Goal: Find specific page/section: Find specific page/section

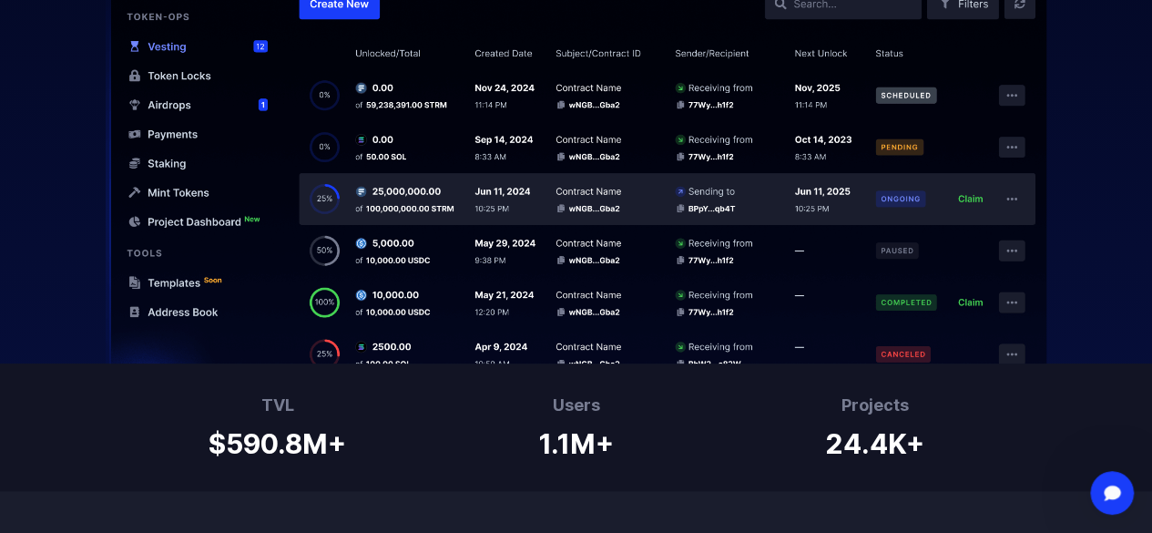
scroll to position [816, 0]
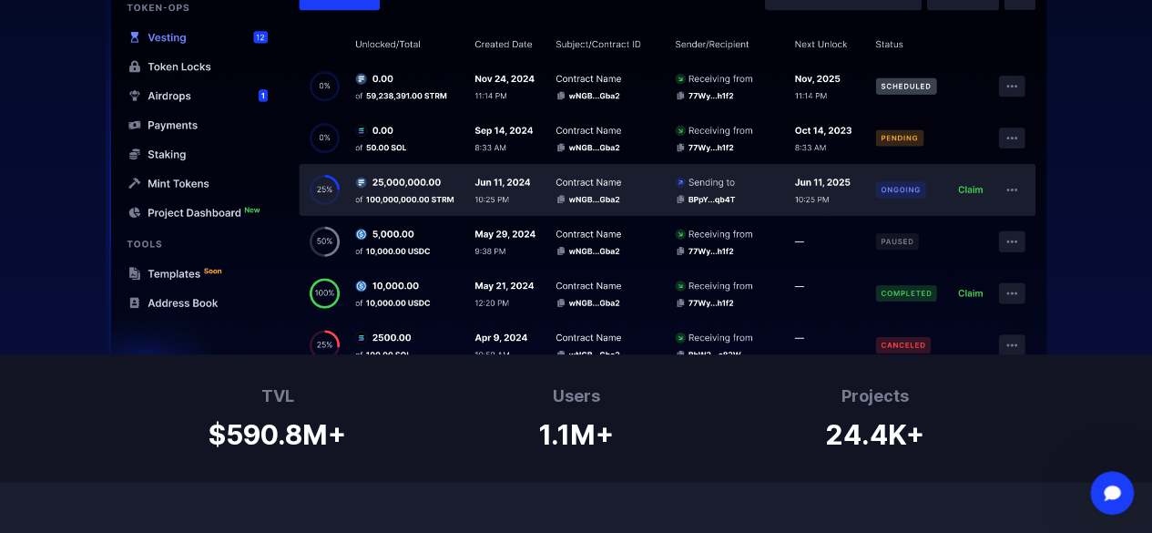
click at [880, 25] on img at bounding box center [576, 122] width 1152 height 464
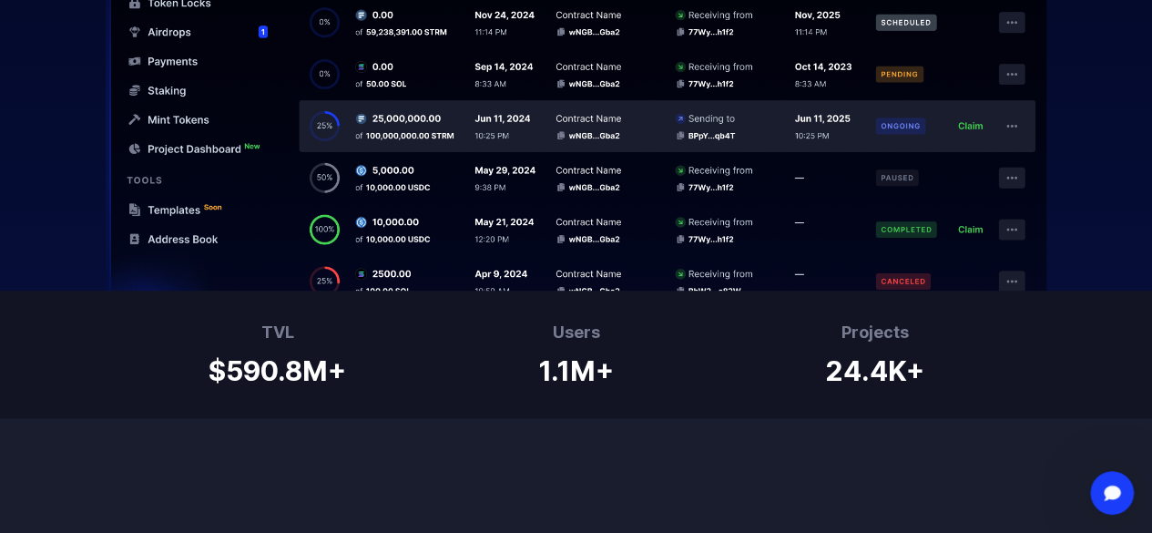
scroll to position [0, 0]
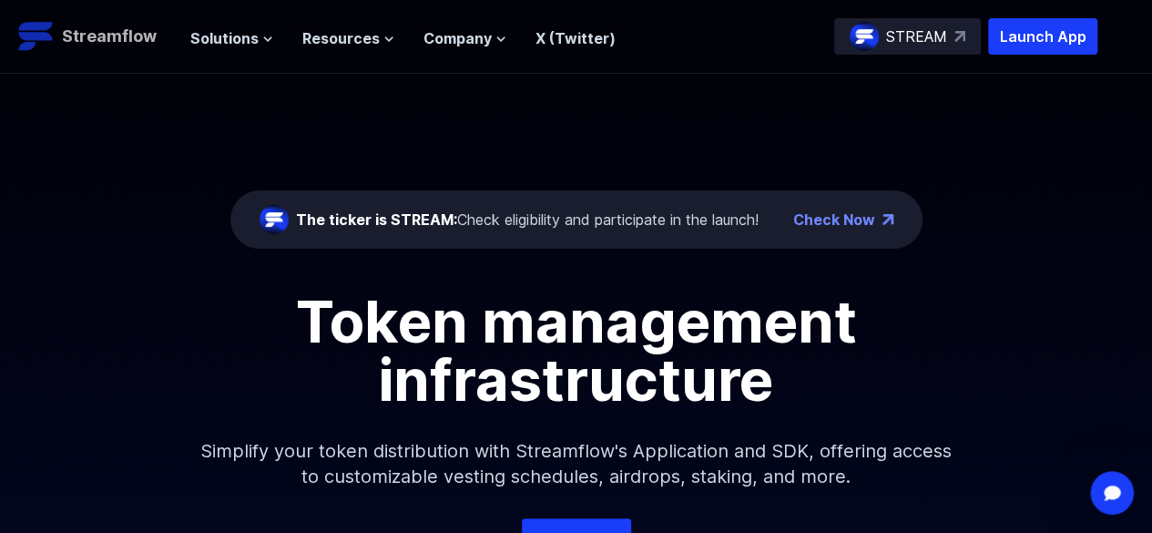
click at [126, 37] on p "Streamflow" at bounding box center [109, 36] width 95 height 25
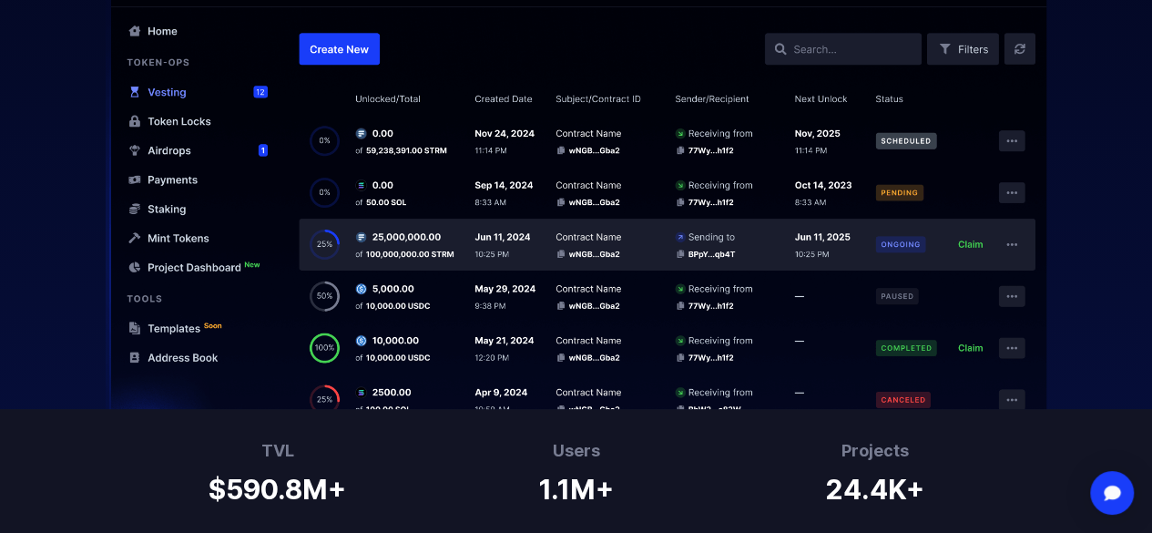
scroll to position [752, 0]
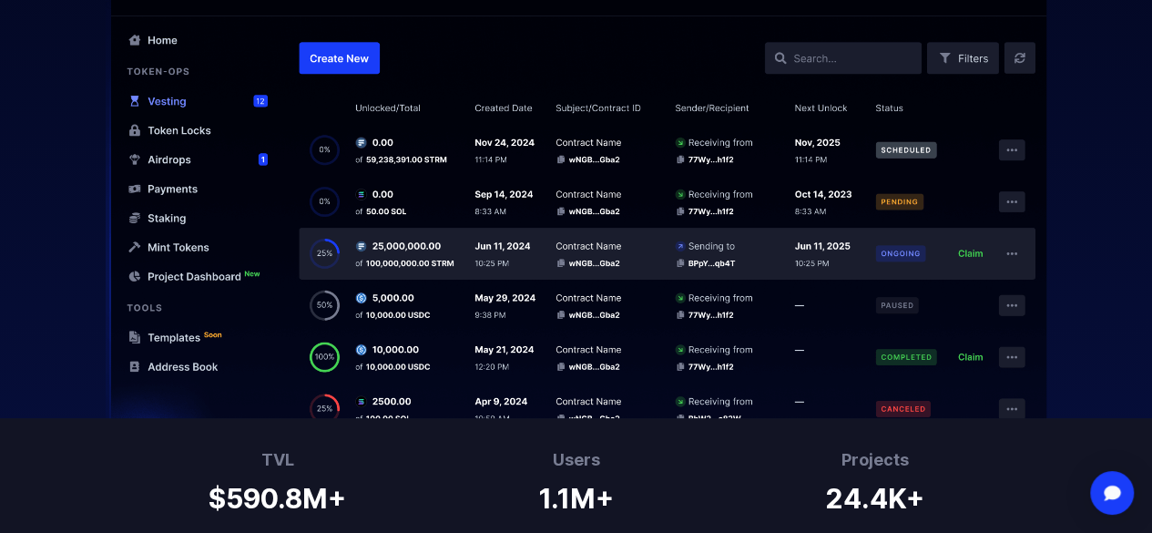
click at [831, 80] on img at bounding box center [576, 186] width 1152 height 464
drag, startPoint x: 831, startPoint y: 80, endPoint x: 1117, endPoint y: 81, distance: 285.9
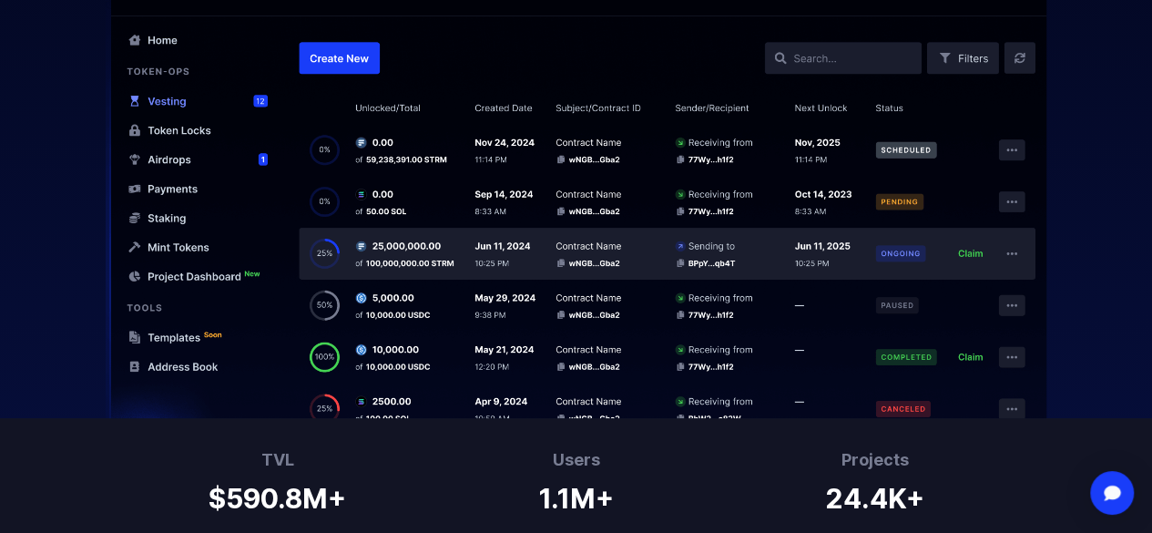
click at [1117, 81] on img at bounding box center [576, 186] width 1152 height 464
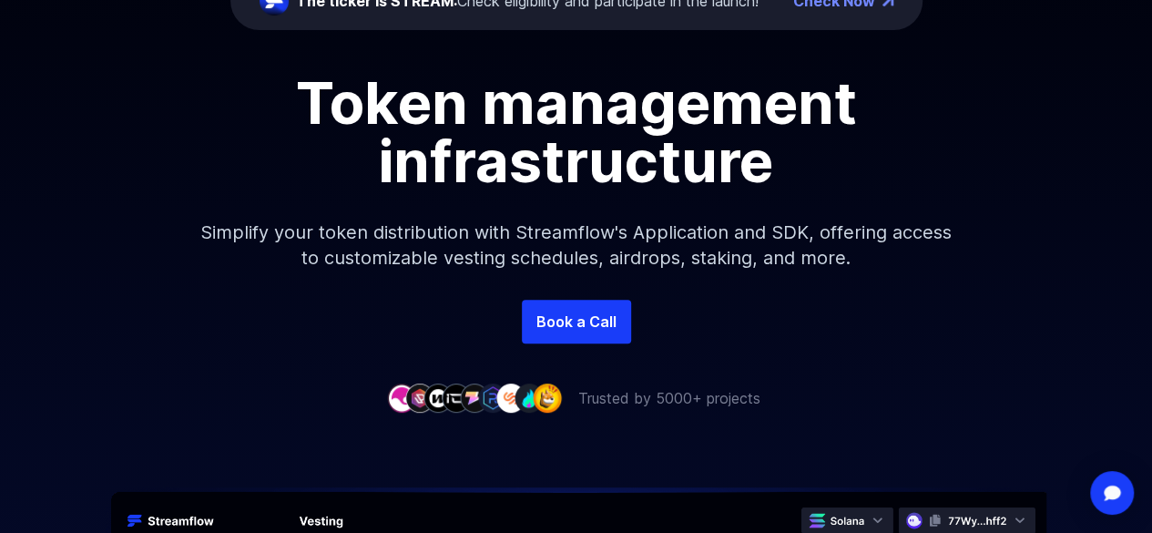
scroll to position [0, 0]
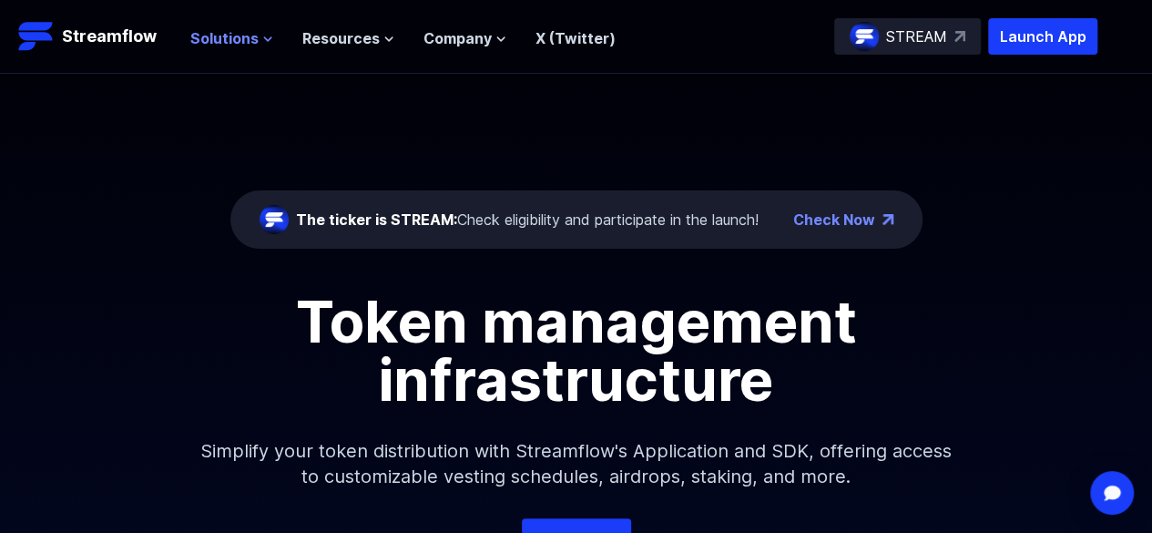
click at [249, 37] on span "Solutions" at bounding box center [224, 38] width 68 height 22
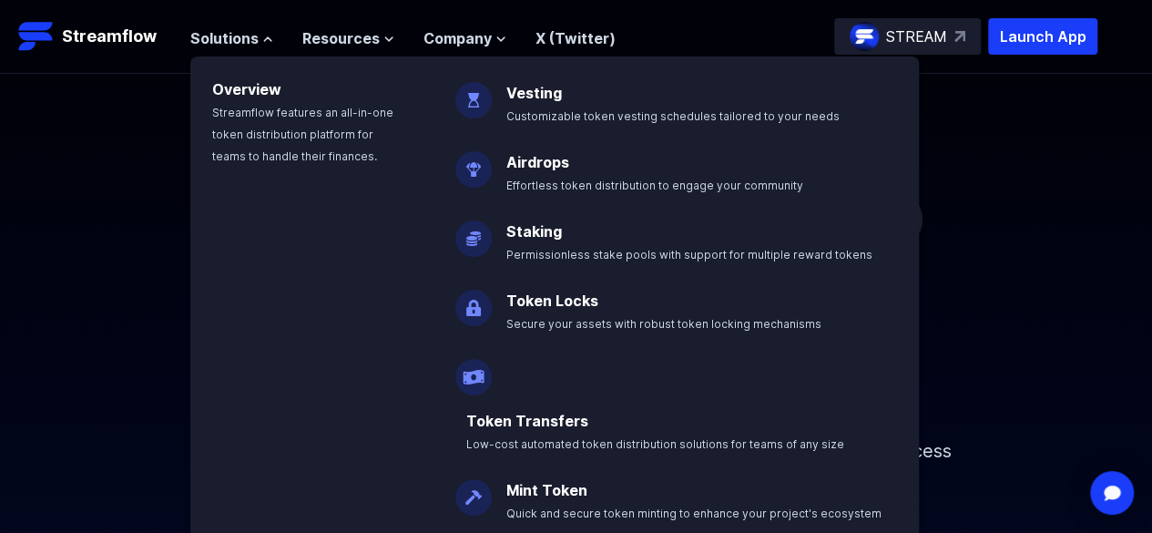
click at [319, 219] on div "Overview Streamflow features an all-in-one token distribution platform for team…" at bounding box center [311, 323] width 243 height 535
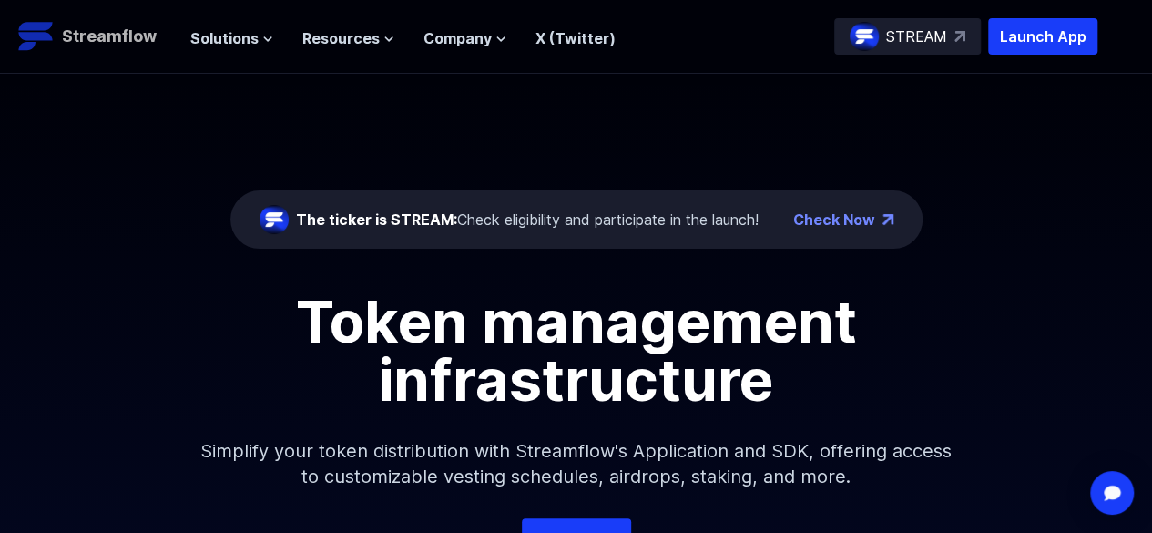
click at [117, 44] on p "Streamflow" at bounding box center [109, 36] width 95 height 25
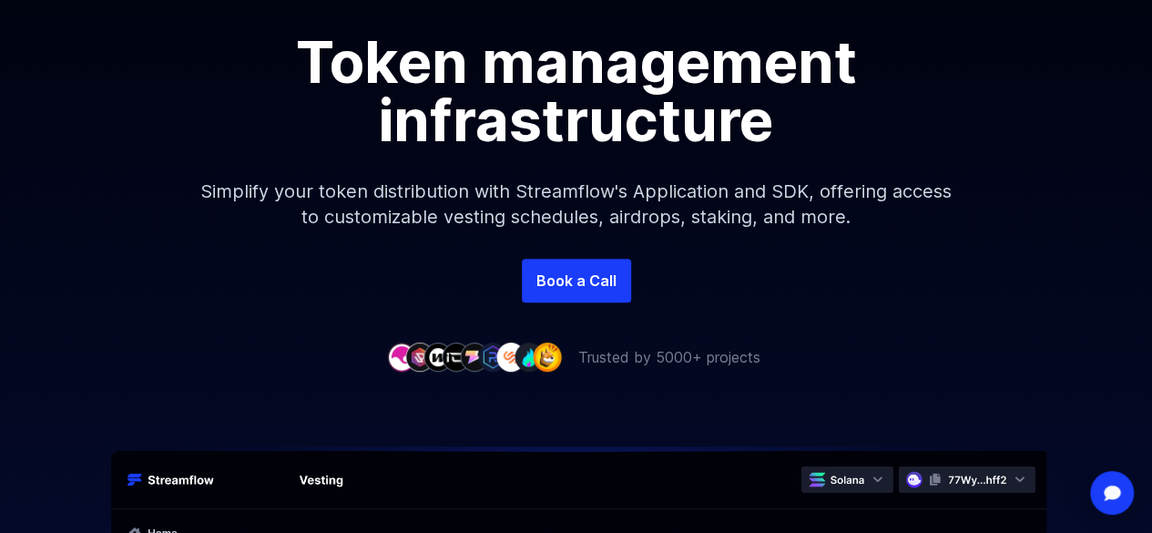
scroll to position [241, 0]
